Goal: Obtain resource: Download file/media

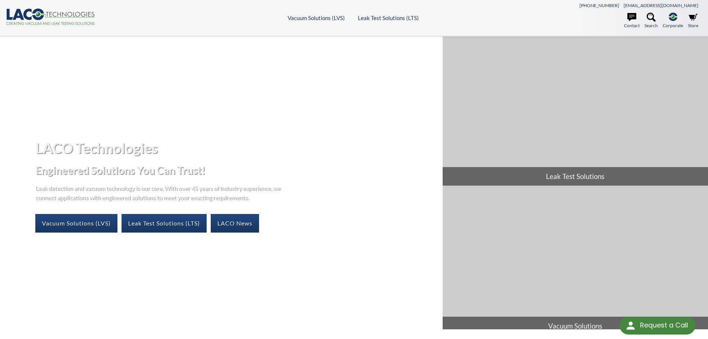
click at [324, 21] on header ".cls-1{fill:#193661;}.cls-2{fill:#58595b;}.cls-3{fill:url(#radial-gradient);}.c…" at bounding box center [354, 18] width 708 height 36
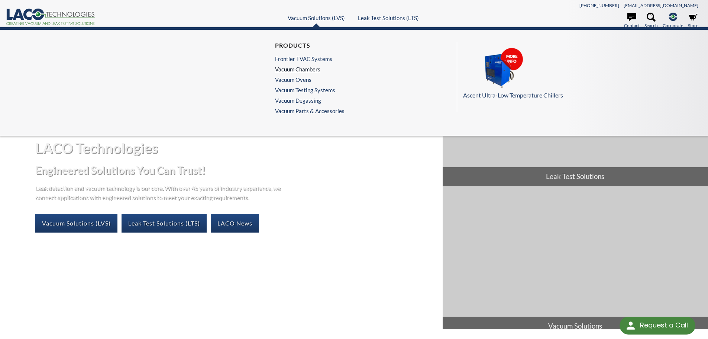
click at [298, 69] on link "Vacuum Chambers" at bounding box center [308, 69] width 66 height 7
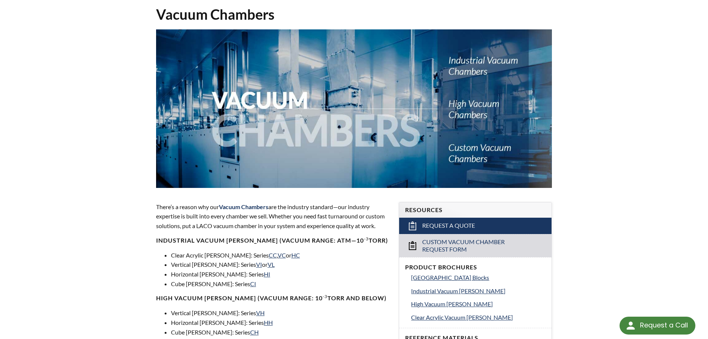
scroll to position [149, 0]
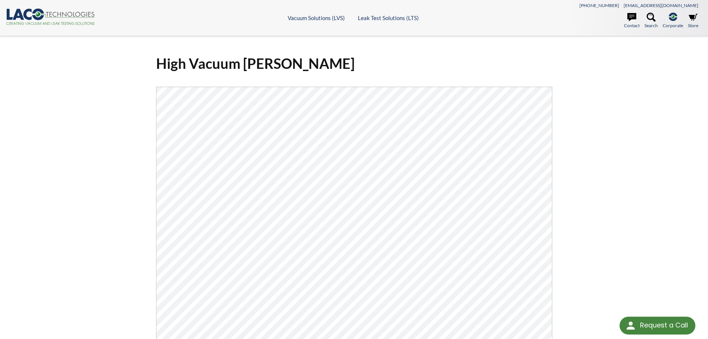
scroll to position [37, 0]
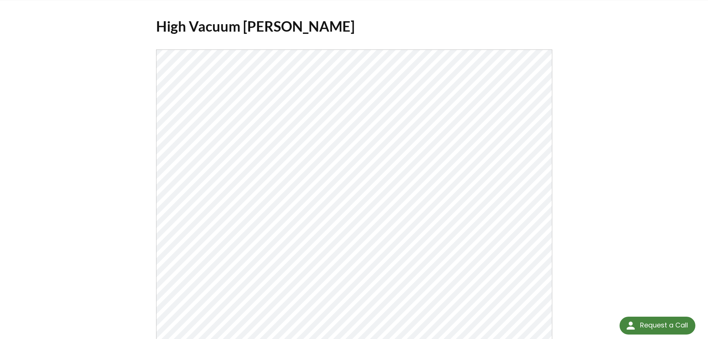
drag, startPoint x: 602, startPoint y: 135, endPoint x: 587, endPoint y: 141, distance: 16.0
click at [602, 135] on div "High Vacuum [PERSON_NAME] Click Here To Download" at bounding box center [354, 205] width 708 height 413
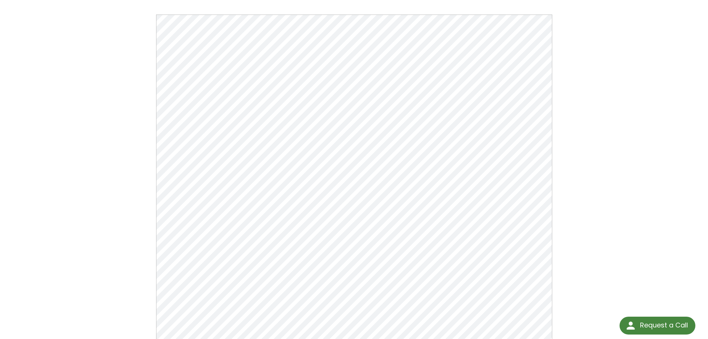
scroll to position [0, 0]
